Goal: Task Accomplishment & Management: Complete application form

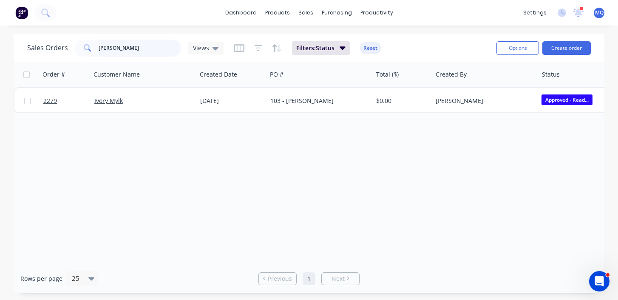
click at [134, 43] on input "[PERSON_NAME]" at bounding box center [140, 48] width 83 height 17
click at [114, 51] on input "[PERSON_NAME]" at bounding box center [140, 48] width 83 height 17
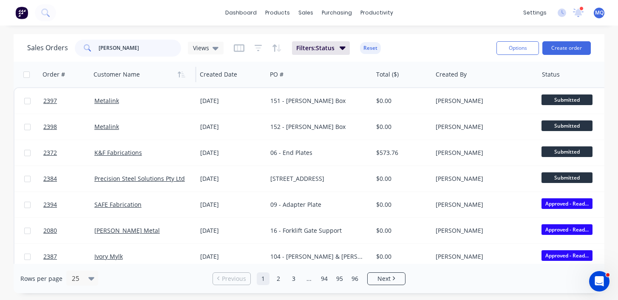
type input "[PERSON_NAME]"
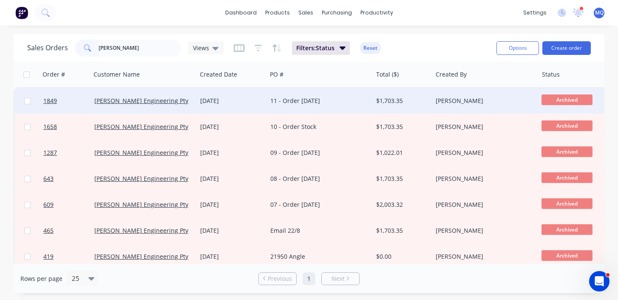
click at [239, 106] on div "[DATE]" at bounding box center [232, 100] width 70 height 25
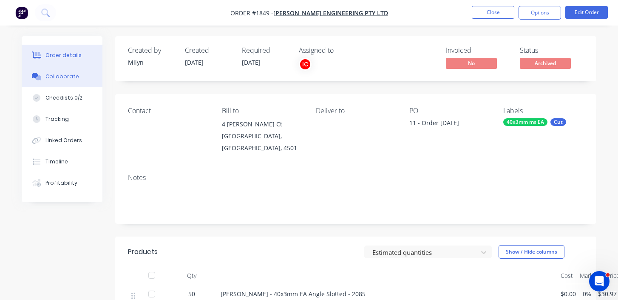
click at [65, 77] on div "Collaborate" at bounding box center [62, 77] width 34 height 8
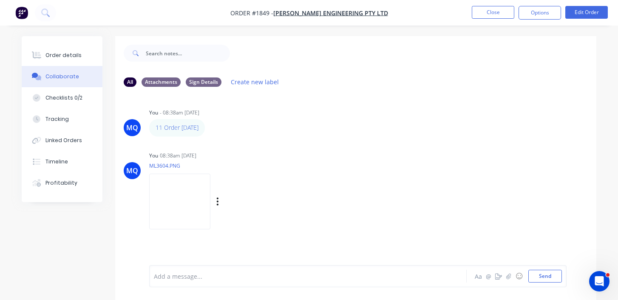
scroll to position [13, 0]
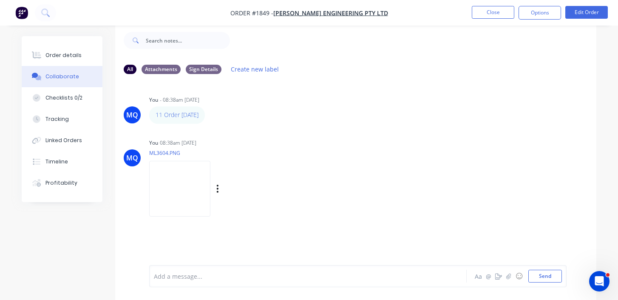
click at [210, 185] on img at bounding box center [179, 189] width 61 height 56
click at [477, 8] on button "Close" at bounding box center [493, 12] width 42 height 13
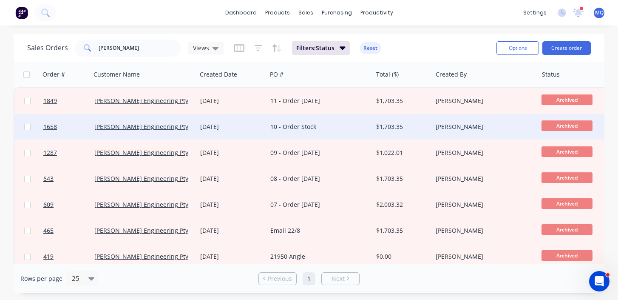
click at [251, 122] on div "[DATE]" at bounding box center [231, 126] width 63 height 8
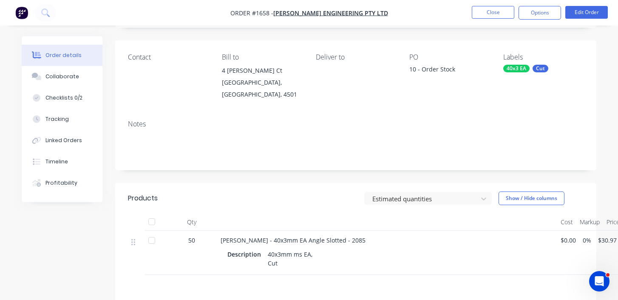
scroll to position [54, 0]
click at [497, 8] on button "Close" at bounding box center [493, 12] width 42 height 13
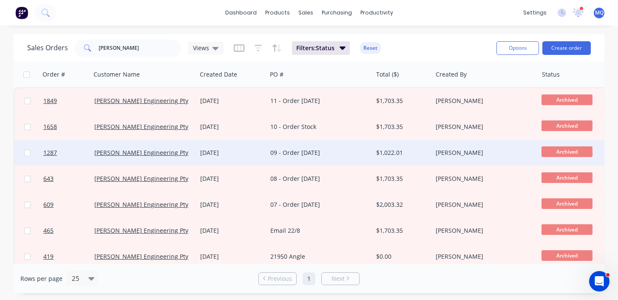
click at [246, 153] on div "[DATE]" at bounding box center [231, 152] width 63 height 8
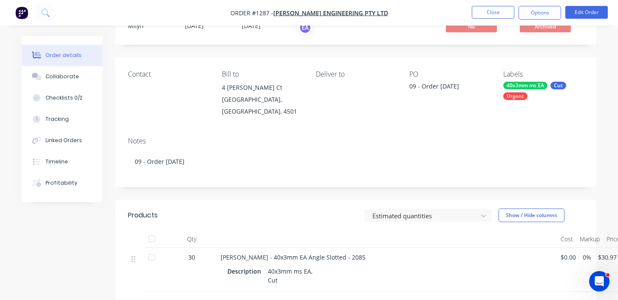
scroll to position [40, 0]
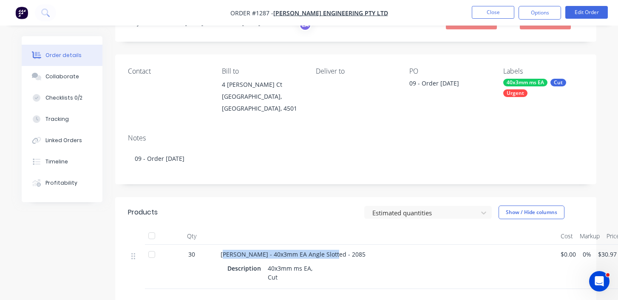
drag, startPoint x: 222, startPoint y: 254, endPoint x: 330, endPoint y: 255, distance: 107.5
click at [330, 255] on span "[PERSON_NAME] - 40x3mm EA Angle Slotted - 2085" at bounding box center [292, 254] width 145 height 8
click at [249, 253] on span "[PERSON_NAME] - 40x3mm EA Angle Slotted - 2085" at bounding box center [292, 254] width 145 height 8
drag, startPoint x: 219, startPoint y: 253, endPoint x: 343, endPoint y: 251, distance: 123.6
click at [343, 251] on div "[PERSON_NAME] - 40x3mm EA Angle Slotted - 2085 Description 40x3mm ms EA, Cut" at bounding box center [387, 266] width 340 height 44
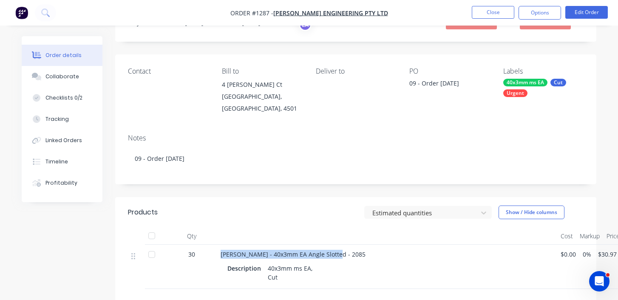
copy span "[PERSON_NAME] - 40x3mm EA Angle Slotted - 2085"
click at [74, 81] on button "Collaborate" at bounding box center [62, 76] width 81 height 21
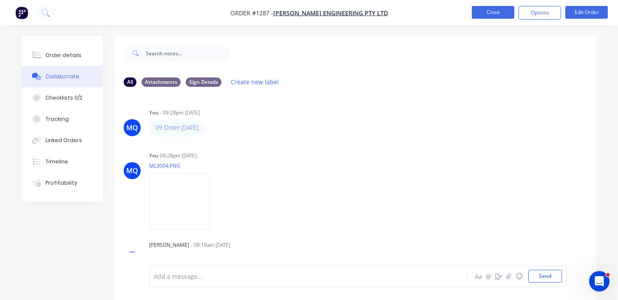
click at [491, 12] on button "Close" at bounding box center [493, 12] width 42 height 13
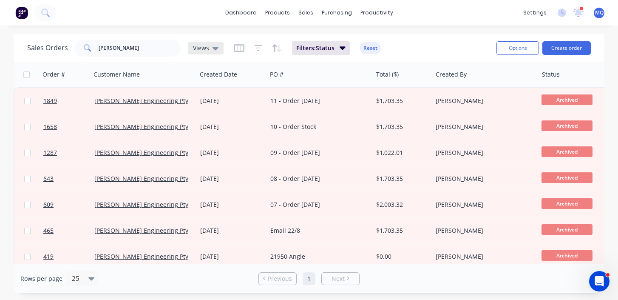
click at [200, 45] on span "Views" at bounding box center [201, 47] width 16 height 9
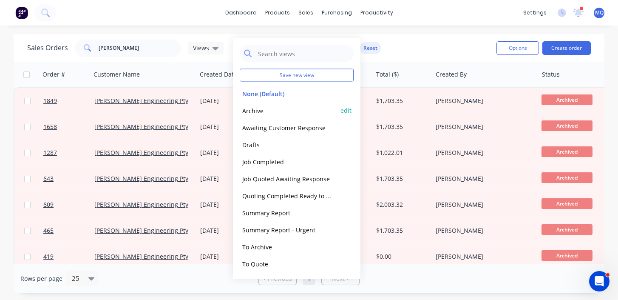
click at [254, 108] on button "Archive" at bounding box center [288, 110] width 97 height 10
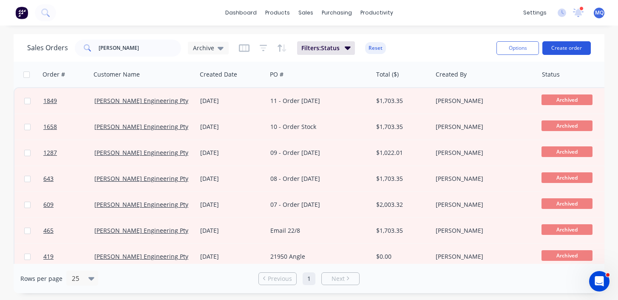
click at [575, 48] on button "Create order" at bounding box center [566, 48] width 48 height 14
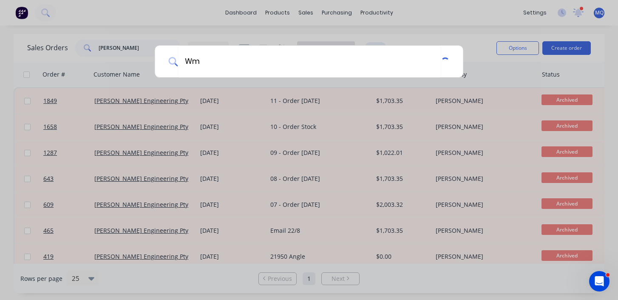
type input "W"
type input "[PERSON_NAME]"
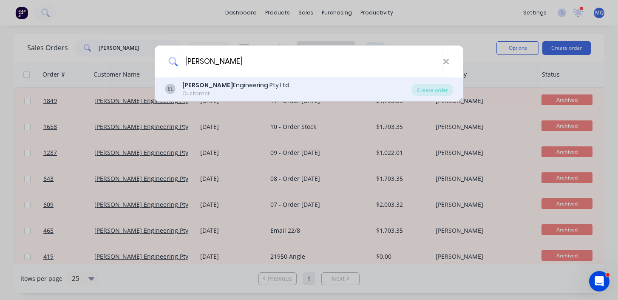
click at [242, 90] on div "Customer" at bounding box center [235, 94] width 107 height 8
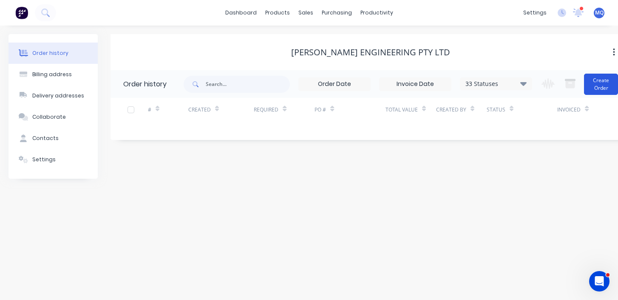
click at [591, 81] on button "Create Order" at bounding box center [601, 83] width 34 height 21
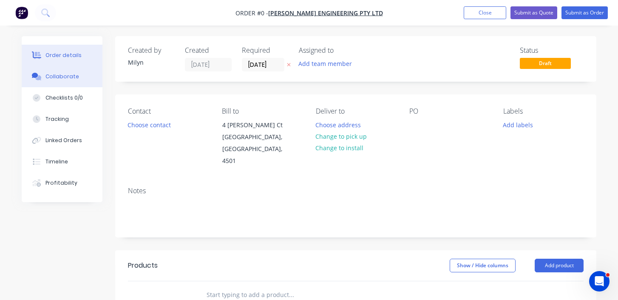
click at [73, 79] on div "Collaborate" at bounding box center [62, 77] width 34 height 8
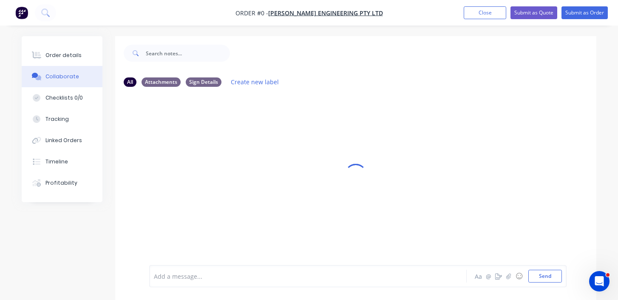
click at [201, 276] on div at bounding box center [306, 275] width 305 height 9
click at [551, 274] on button "Send" at bounding box center [545, 275] width 34 height 13
